Goal: Task Accomplishment & Management: Use online tool/utility

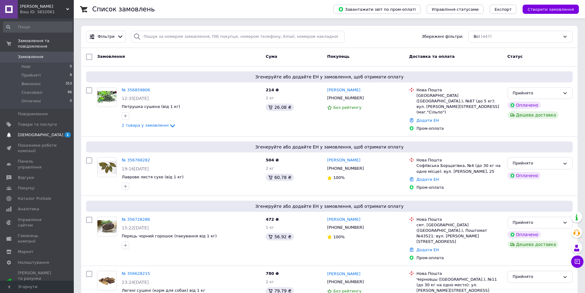
click at [25, 132] on span "[DEMOGRAPHIC_DATA]" at bounding box center [41, 135] width 46 height 6
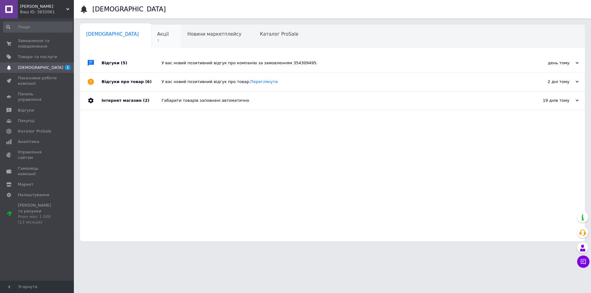
click at [157, 36] on span "Акції" at bounding box center [163, 34] width 12 height 6
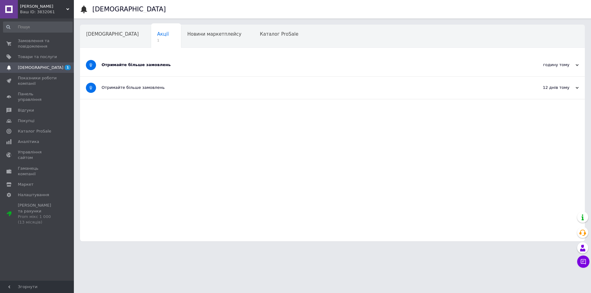
click at [131, 67] on div "Отримайте більше замовлень" at bounding box center [308, 65] width 415 height 6
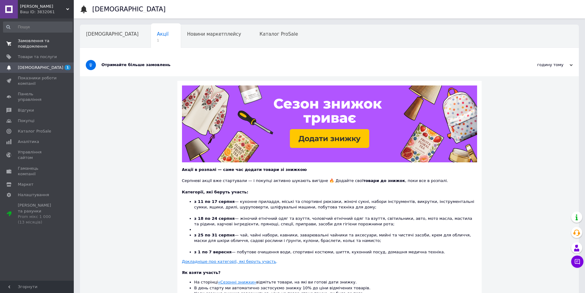
click at [26, 42] on span "Замовлення та повідомлення" at bounding box center [37, 43] width 39 height 11
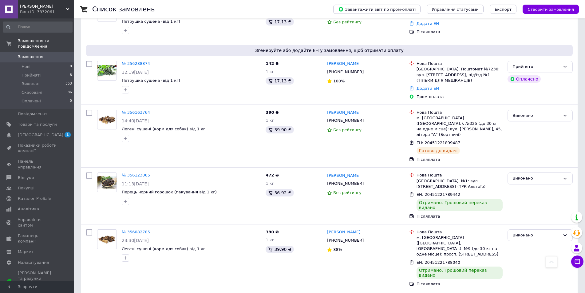
scroll to position [461, 0]
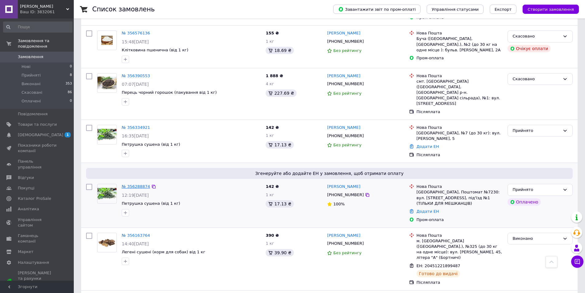
click at [132, 184] on link "№ 356288874" at bounding box center [136, 186] width 28 height 5
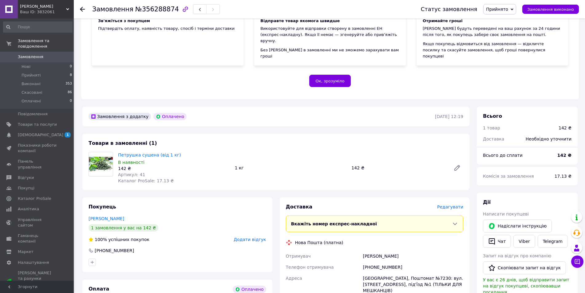
scroll to position [215, 0]
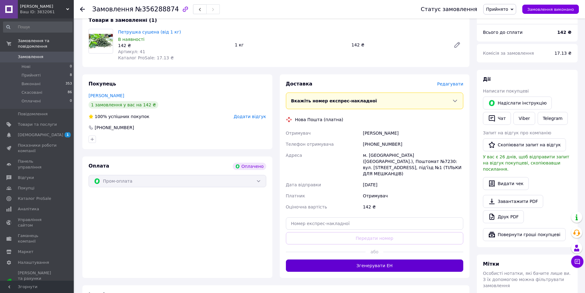
click at [373, 260] on button "Згенерувати ЕН" at bounding box center [375, 266] width 178 height 12
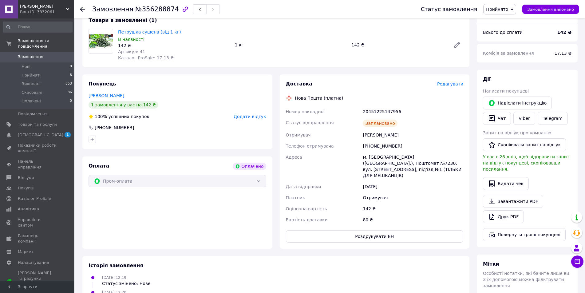
click at [83, 10] on icon at bounding box center [82, 9] width 5 height 5
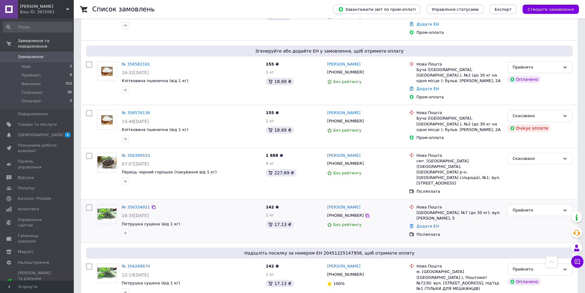
scroll to position [400, 0]
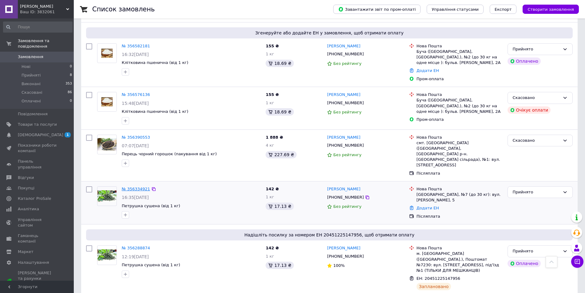
click at [135, 187] on link "№ 356334921" at bounding box center [136, 189] width 28 height 5
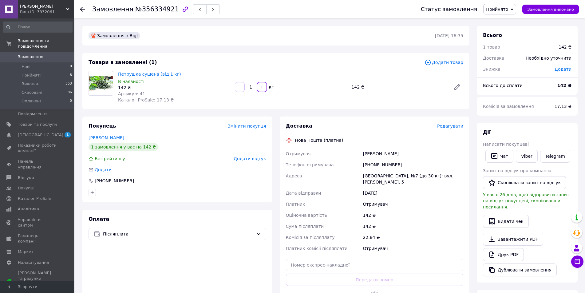
scroll to position [62, 0]
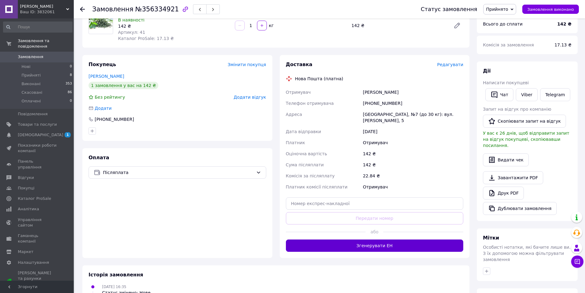
click at [372, 240] on button "Згенерувати ЕН" at bounding box center [375, 246] width 178 height 12
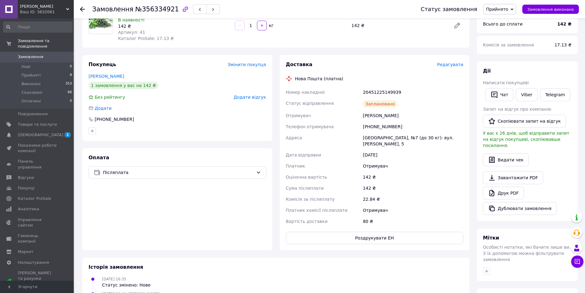
click at [82, 9] on use at bounding box center [82, 9] width 5 height 5
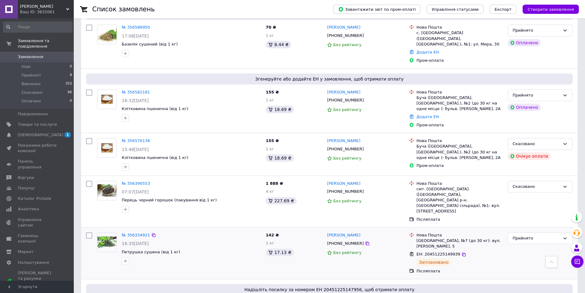
scroll to position [338, 0]
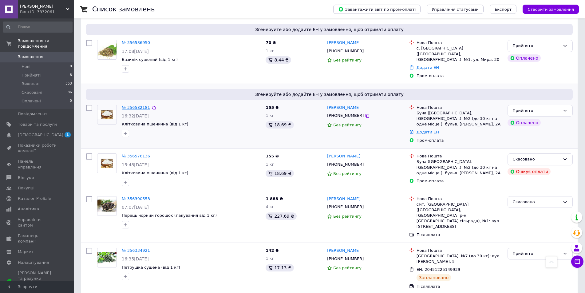
click at [140, 105] on link "№ 356582181" at bounding box center [136, 107] width 28 height 5
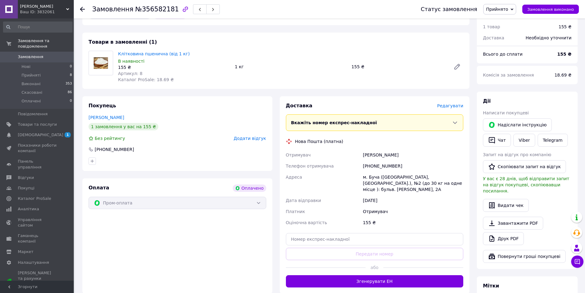
scroll to position [215, 0]
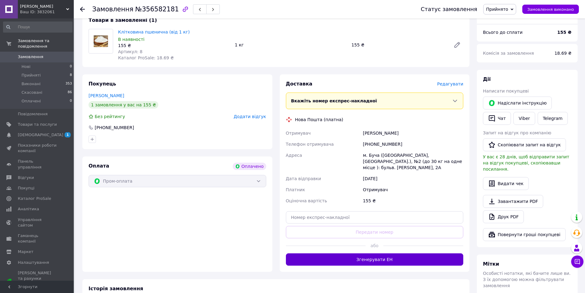
click at [374, 253] on button "Згенерувати ЕН" at bounding box center [375, 259] width 178 height 12
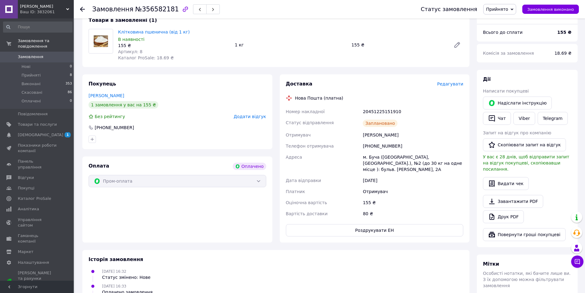
click at [82, 9] on icon at bounding box center [82, 9] width 5 height 5
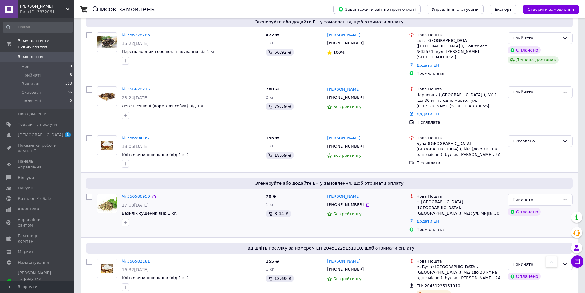
scroll to position [215, 0]
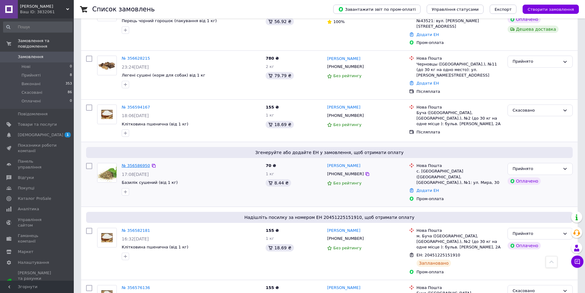
click at [135, 163] on link "№ 356586950" at bounding box center [136, 165] width 28 height 5
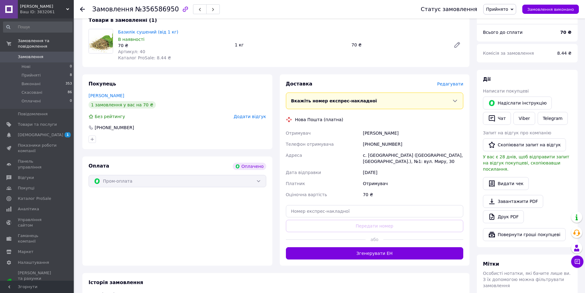
scroll to position [246, 0]
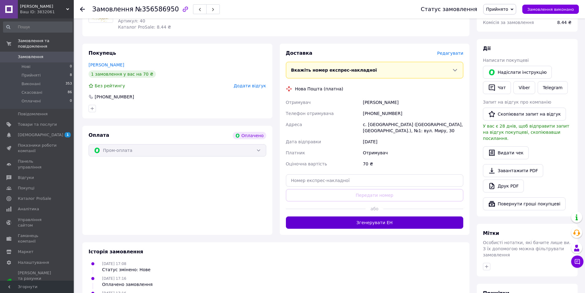
click at [364, 217] on button "Згенерувати ЕН" at bounding box center [375, 223] width 178 height 12
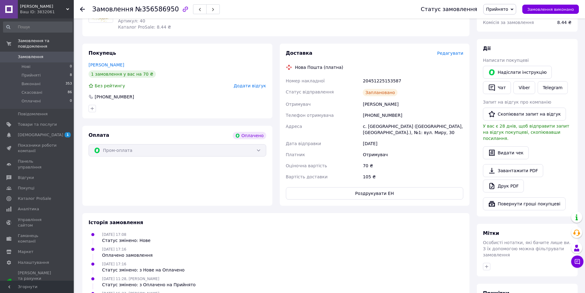
click at [83, 10] on icon at bounding box center [82, 9] width 5 height 5
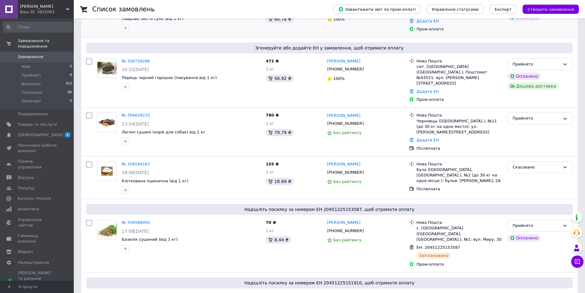
scroll to position [185, 0]
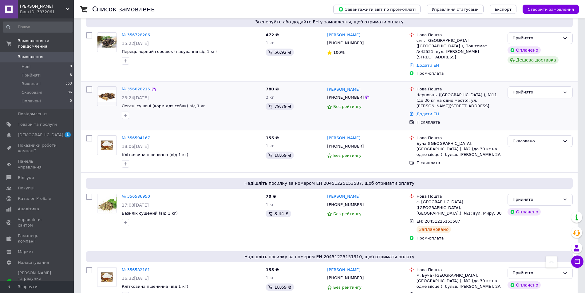
click at [127, 87] on link "№ 356628215" at bounding box center [136, 89] width 28 height 5
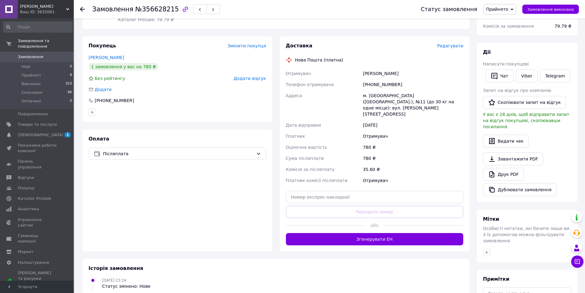
scroll to position [92, 0]
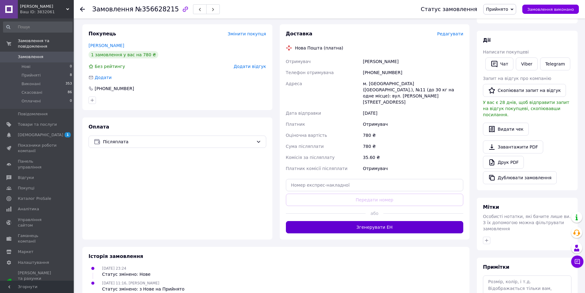
click at [370, 221] on button "Згенерувати ЕН" at bounding box center [375, 227] width 178 height 12
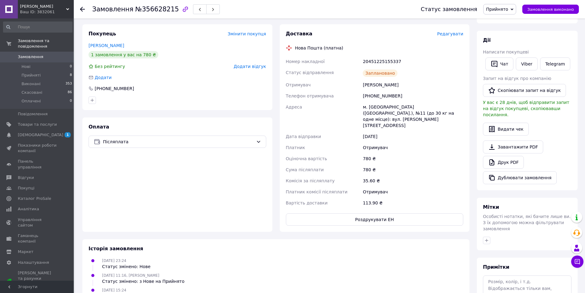
click at [83, 10] on use at bounding box center [82, 9] width 5 height 5
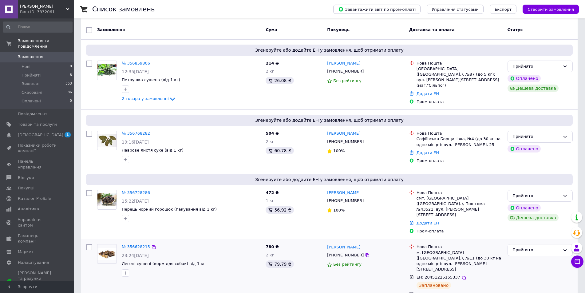
scroll to position [62, 0]
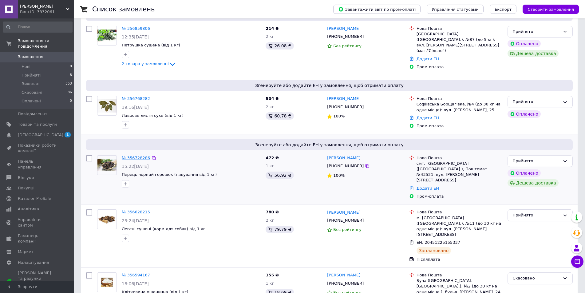
click at [138, 157] on link "№ 356728286" at bounding box center [136, 158] width 28 height 5
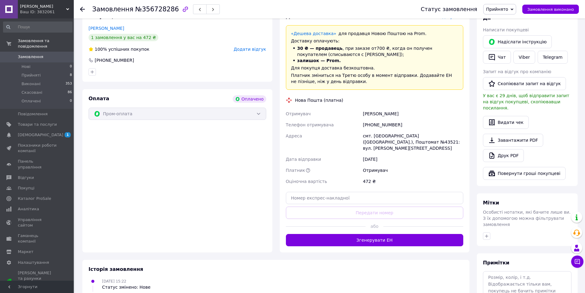
scroll to position [277, 0]
click at [368, 234] on button "Згенерувати ЕН" at bounding box center [375, 240] width 178 height 12
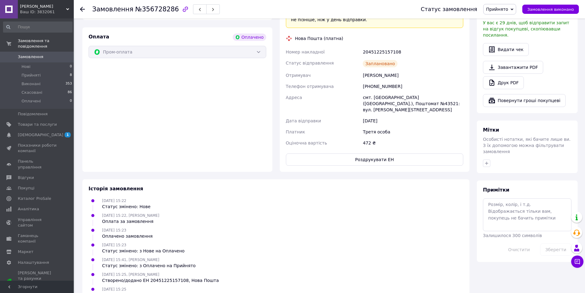
scroll to position [308, 0]
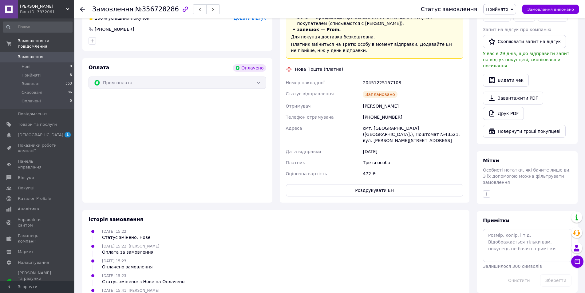
click at [81, 10] on use at bounding box center [82, 9] width 5 height 5
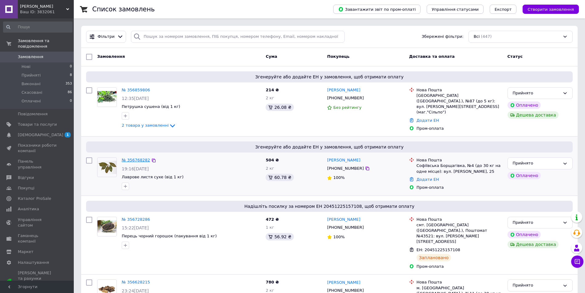
click at [135, 158] on link "№ 356768282" at bounding box center [136, 160] width 28 height 5
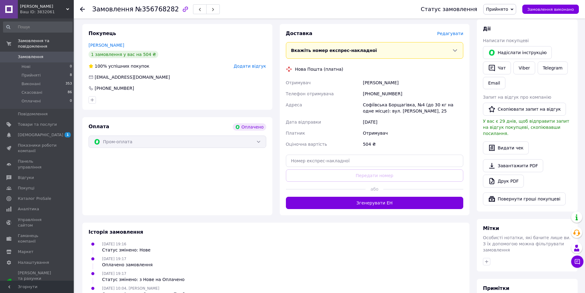
scroll to position [277, 0]
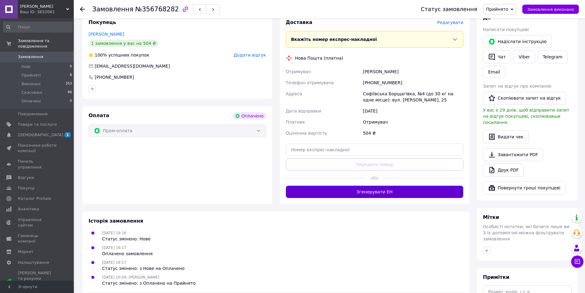
click at [366, 186] on button "Згенерувати ЕН" at bounding box center [375, 192] width 178 height 12
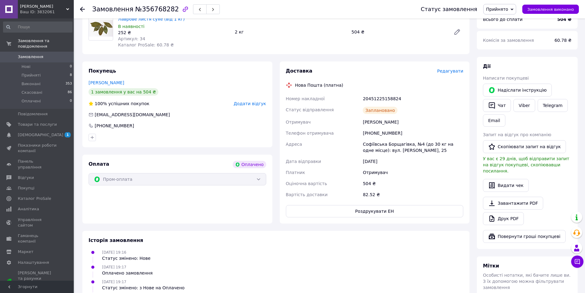
scroll to position [215, 0]
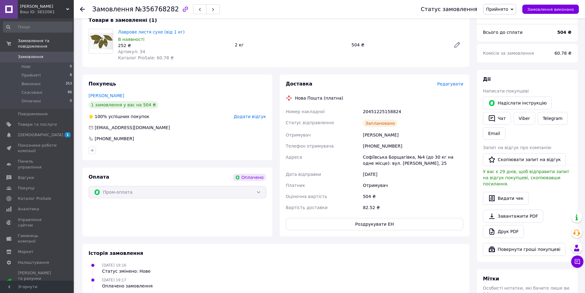
click at [82, 9] on icon at bounding box center [82, 9] width 5 height 5
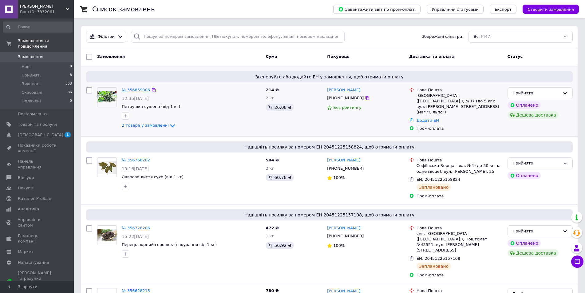
click at [132, 91] on link "№ 356859806" at bounding box center [136, 90] width 28 height 5
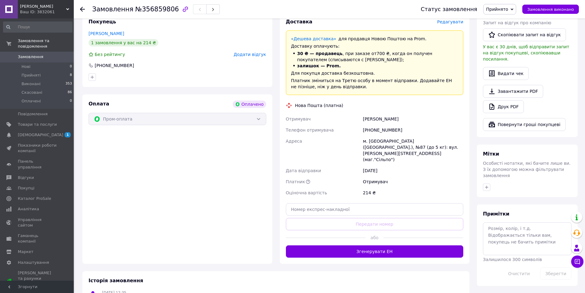
scroll to position [338, 0]
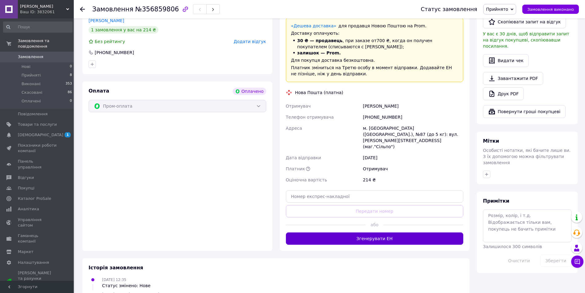
click at [366, 233] on button "Згенерувати ЕН" at bounding box center [375, 239] width 178 height 12
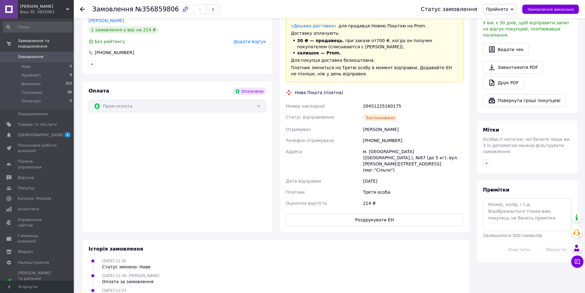
click at [81, 10] on use at bounding box center [82, 9] width 5 height 5
